Goal: Information Seeking & Learning: Find contact information

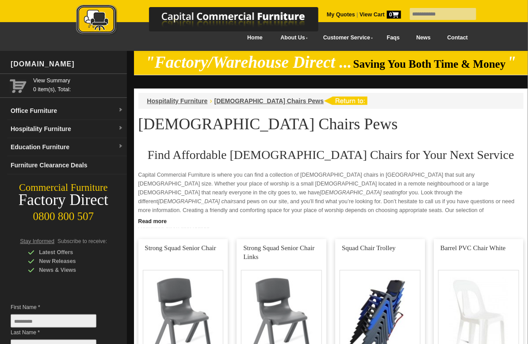
click at [456, 41] on link "Contact" at bounding box center [457, 38] width 37 height 20
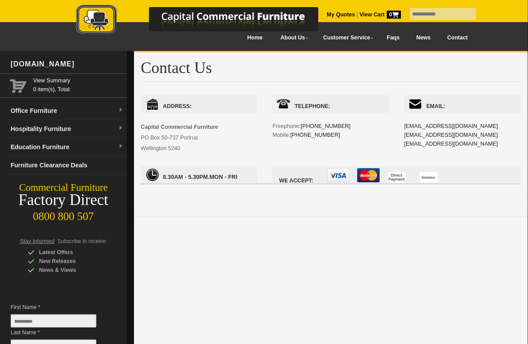
click at [480, 79] on h1 "Contact Us" at bounding box center [331, 70] width 380 height 23
click at [506, 146] on div "Email: admin@ccfnz.co.nz info@ccfnz.co.nz sales@ccfnz.co.nz" at bounding box center [462, 130] width 117 height 71
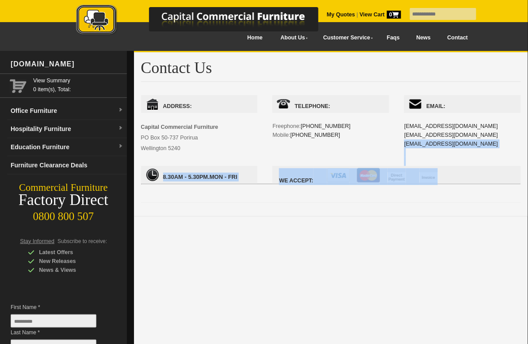
drag, startPoint x: 403, startPoint y: 119, endPoint x: 466, endPoint y: 140, distance: 65.7
click at [466, 140] on div "Address: Capital Commercial Furniture PO Box 50-737 Porirua Wellington 5240 Tel…" at bounding box center [331, 144] width 380 height 98
click at [485, 147] on div "Email: admin@ccfnz.co.nz info@ccfnz.co.nz sales@ccfnz.co.nz" at bounding box center [462, 130] width 117 height 71
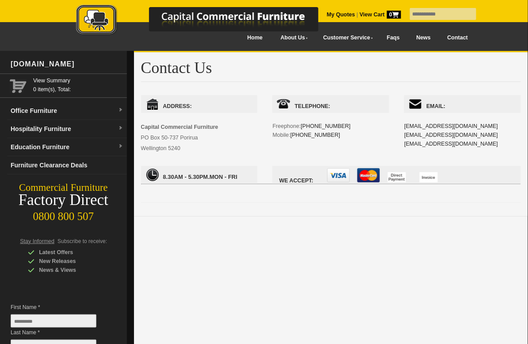
click at [351, 126] on div "Telephone: Freephone: 0800 800-507 Mobile: 021 345-118" at bounding box center [330, 126] width 117 height 62
drag, startPoint x: 302, startPoint y: 126, endPoint x: 344, endPoint y: 127, distance: 42.9
click at [344, 127] on div "Telephone: Freephone: 0800 800-507 Mobile: 021 345-118" at bounding box center [330, 126] width 117 height 62
copy div "0800 800-507"
click at [384, 142] on div "Telephone: Freephone: 0800 800-507 Mobile: 021 345-118" at bounding box center [330, 126] width 117 height 62
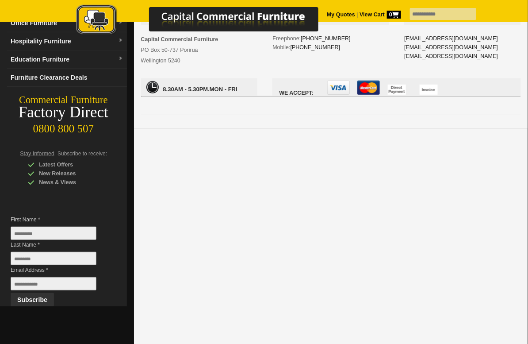
scroll to position [51, 0]
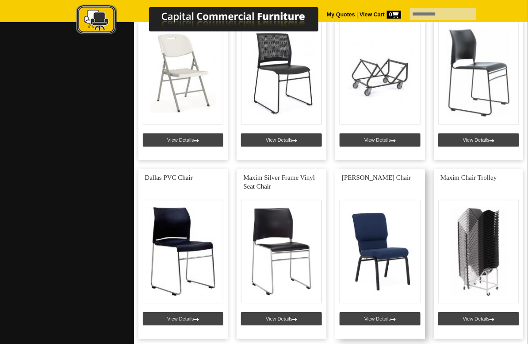
scroll to position [663, 0]
